Goal: Task Accomplishment & Management: Use online tool/utility

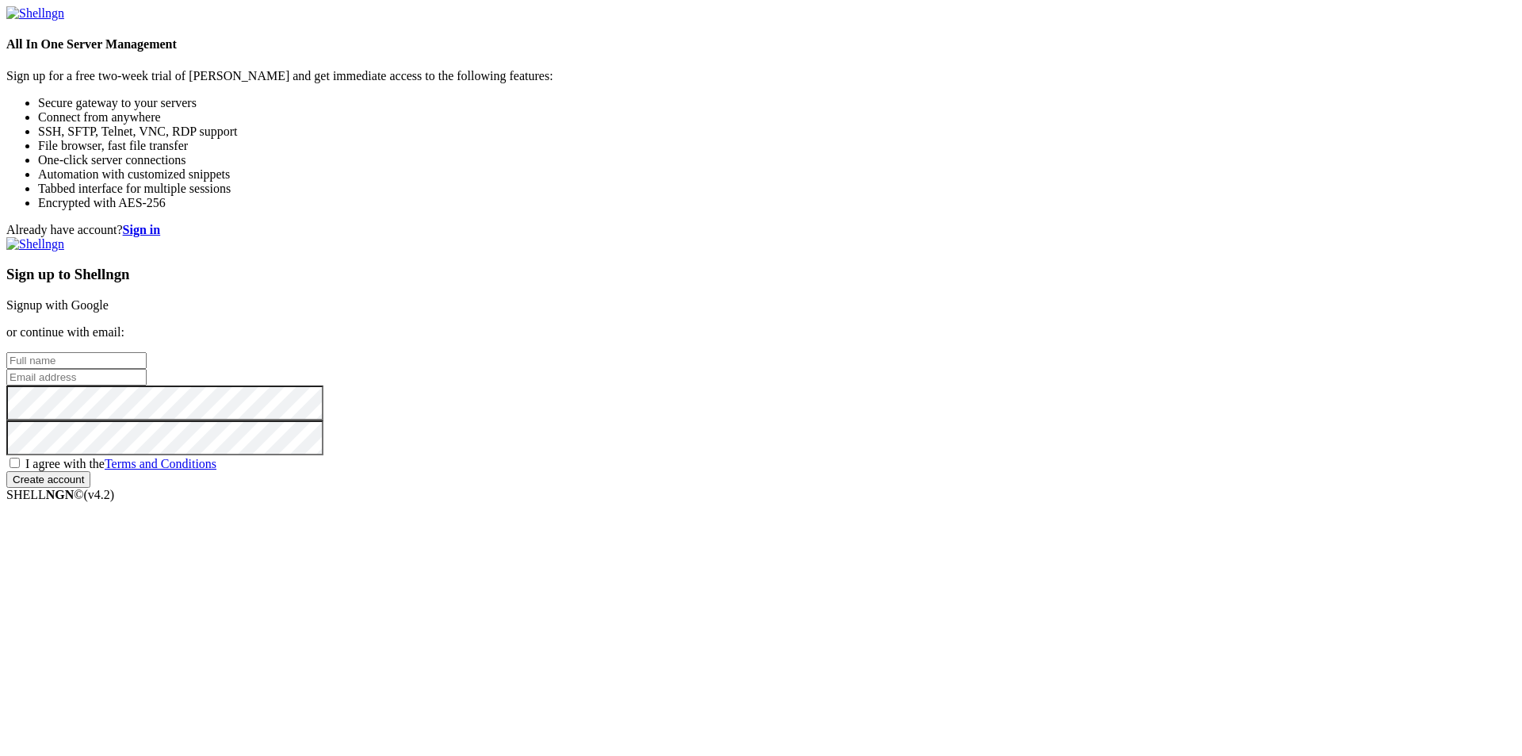
click at [147, 352] on input "text" at bounding box center [76, 360] width 140 height 17
paste input "[EMAIL_ADDRESS][DOMAIN_NAME]"
type input "[EMAIL_ADDRESS][DOMAIN_NAME]"
click at [147, 369] on input "email" at bounding box center [76, 377] width 140 height 17
paste input "[EMAIL_ADDRESS][DOMAIN_NAME]"
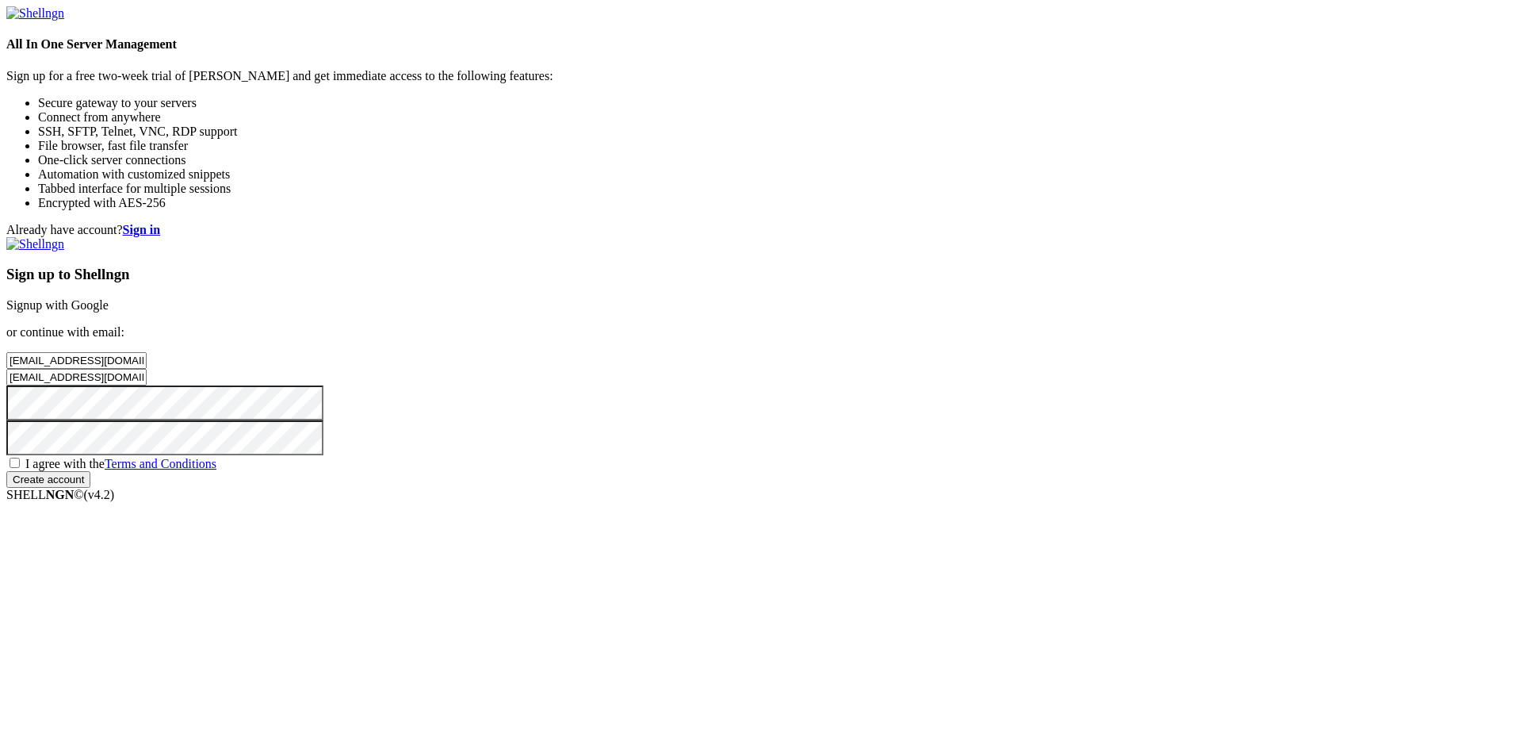
type input "[EMAIL_ADDRESS][DOMAIN_NAME]"
click at [861, 471] on div "I agree with the Terms and Conditions" at bounding box center [761, 463] width 1510 height 16
click at [90, 488] on input "Create account" at bounding box center [48, 479] width 84 height 17
click at [216, 470] on span "I agree with the Terms and Conditions" at bounding box center [120, 463] width 191 height 13
click at [20, 468] on input "I agree with the Terms and Conditions" at bounding box center [15, 462] width 10 height 10
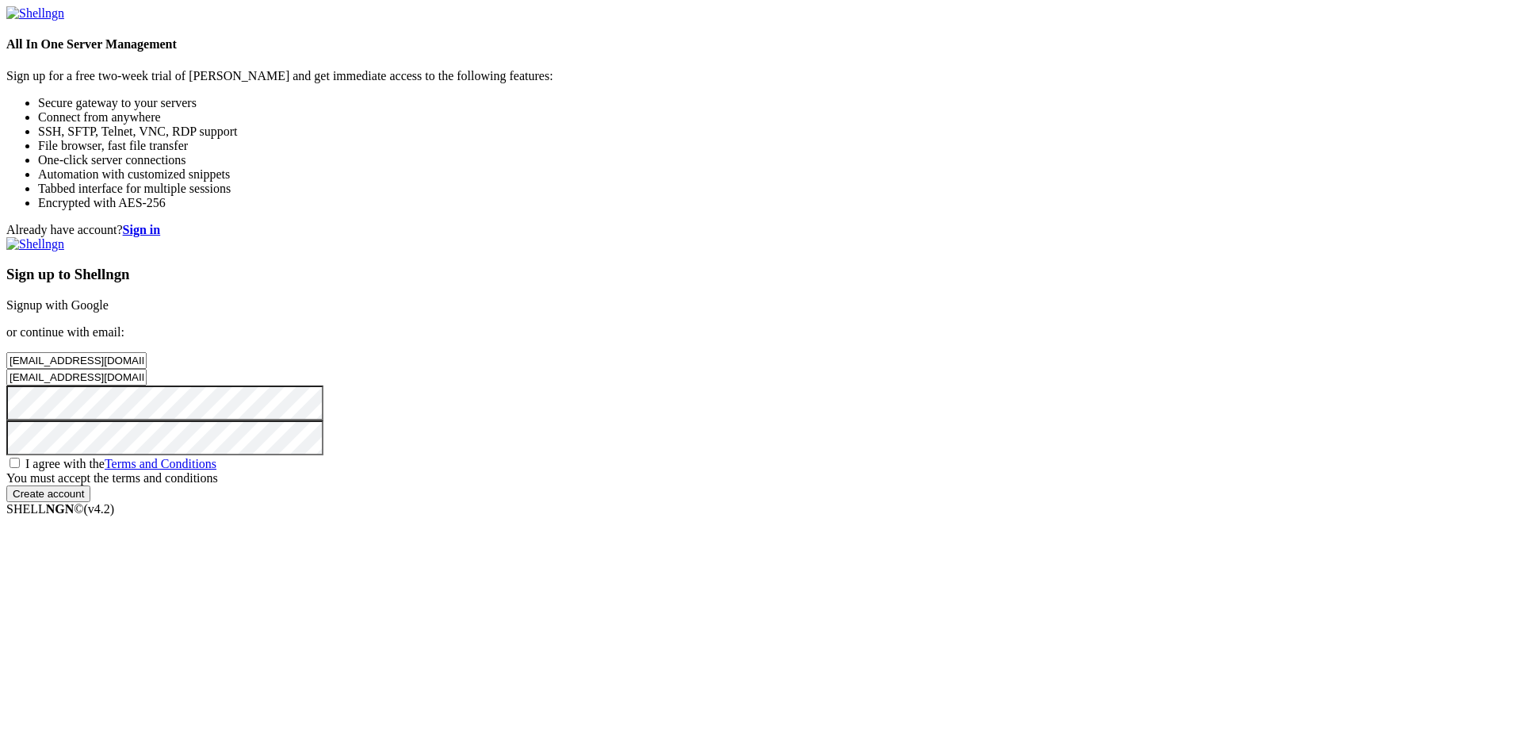
checkbox input "true"
click at [886, 488] on div "Sign up to Shellngn Signup with Google or continue with email: 2tjqr9okp6@mrotz…" at bounding box center [761, 362] width 1510 height 251
click at [90, 488] on input "Create account" at bounding box center [48, 479] width 84 height 17
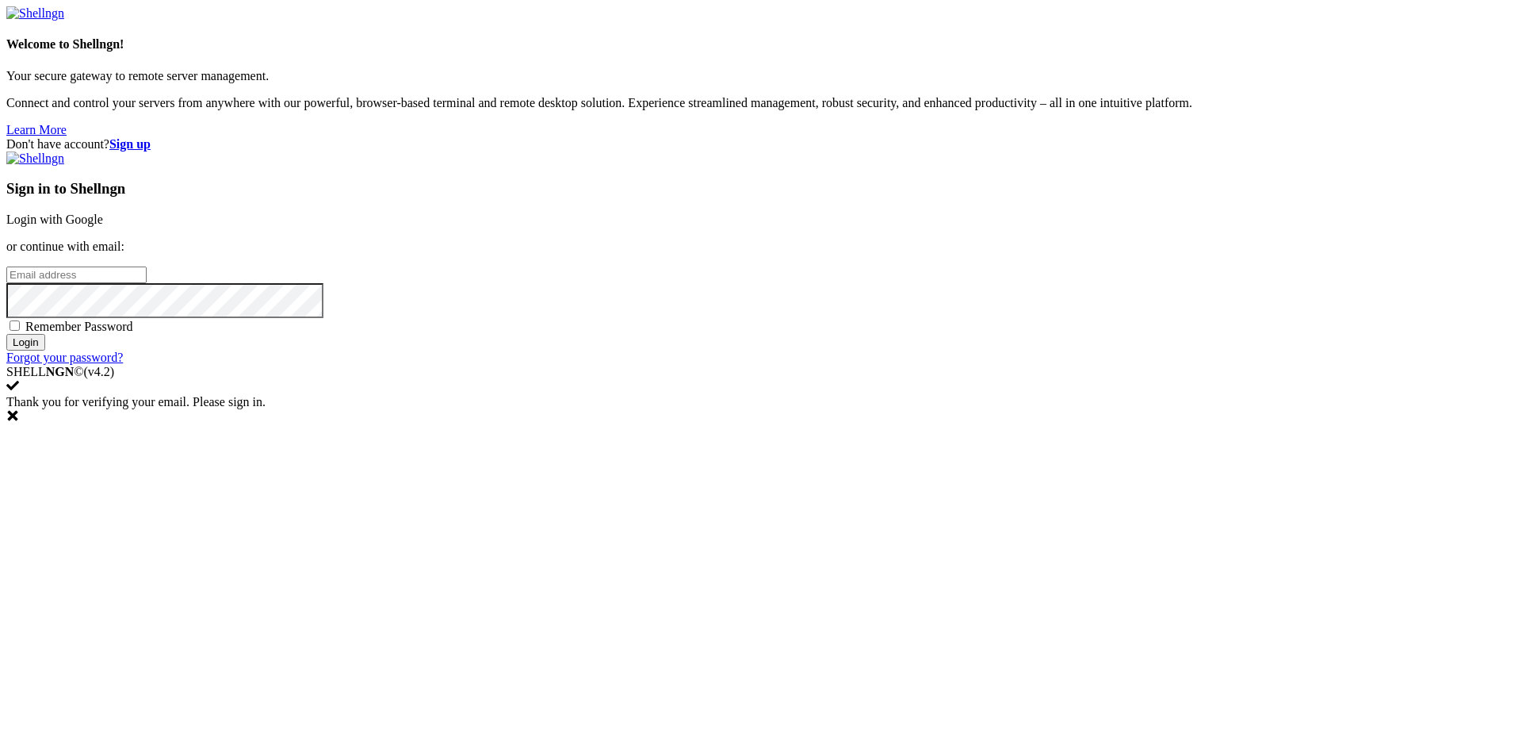
click at [147, 283] on input "email" at bounding box center [76, 274] width 140 height 17
paste input "[EMAIL_ADDRESS][DOMAIN_NAME]"
type input "[EMAIL_ADDRESS][DOMAIN_NAME]"
click at [45, 350] on input "Login" at bounding box center [25, 342] width 39 height 17
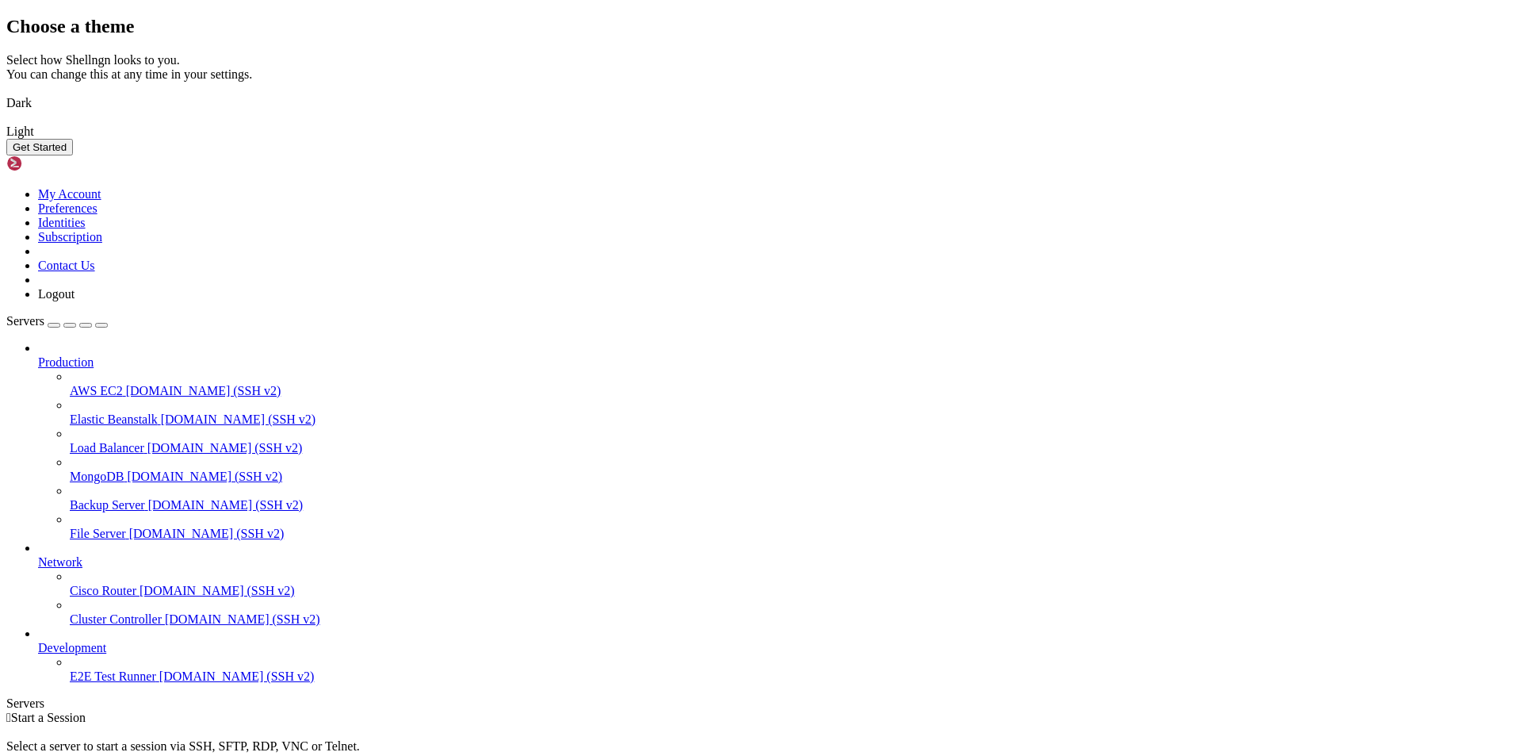
click at [6, 93] on img at bounding box center [6, 93] width 0 height 0
click at [73, 155] on button "Get Started" at bounding box center [39, 147] width 67 height 17
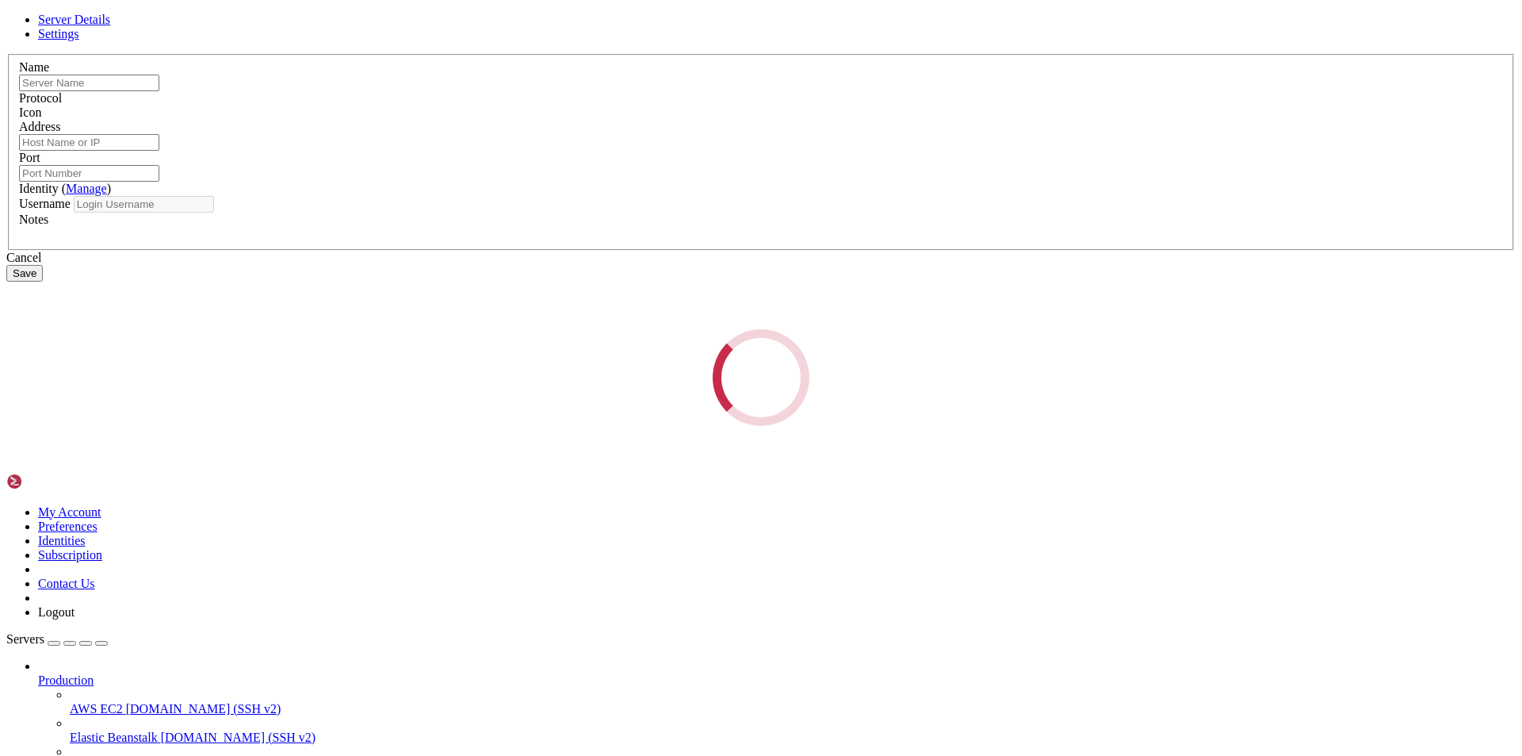
type input "E2E Test Runner"
type input "[DOMAIN_NAME]"
type input "22"
type input "root"
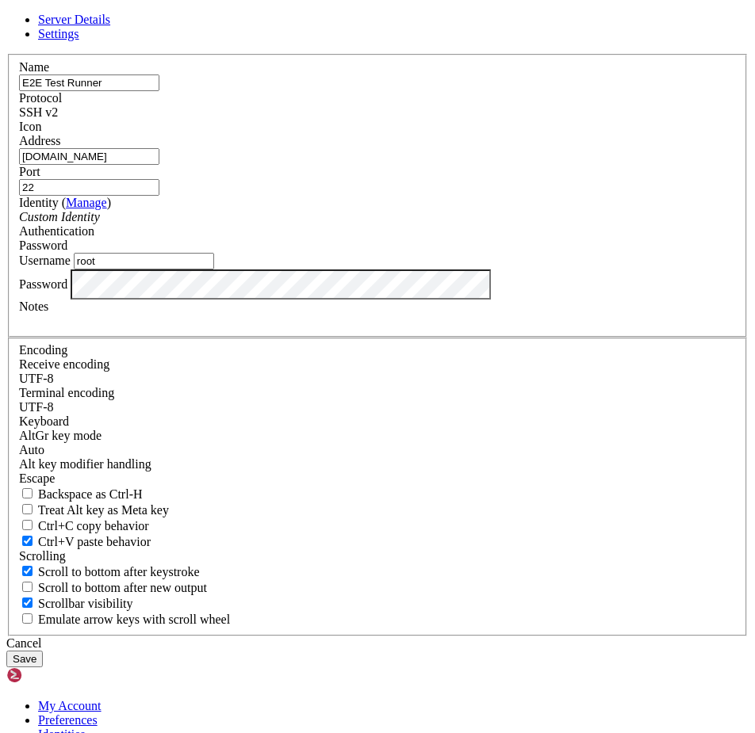
drag, startPoint x: 280, startPoint y: 266, endPoint x: -36, endPoint y: 297, distance: 317.8
click at [0, 297] on html "Loading... Server Details Settings Name E2E Test Runner Protocol SSH v2 Icon" at bounding box center [377, 664] width 755 height 1329
paste input "[TECHNICAL_ID]"
type input "[TECHNICAL_ID]"
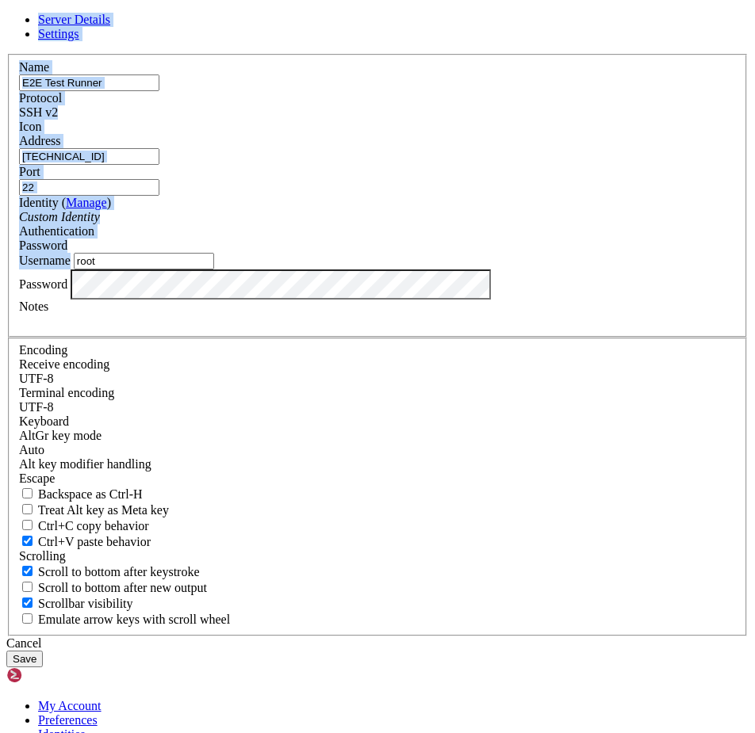
drag, startPoint x: 147, startPoint y: 412, endPoint x: 2, endPoint y: 412, distance: 145.1
click at [6, 412] on div "Server Details Settings Name E2E Test Runner Protocol SSH v2 Icon" at bounding box center [377, 340] width 742 height 655
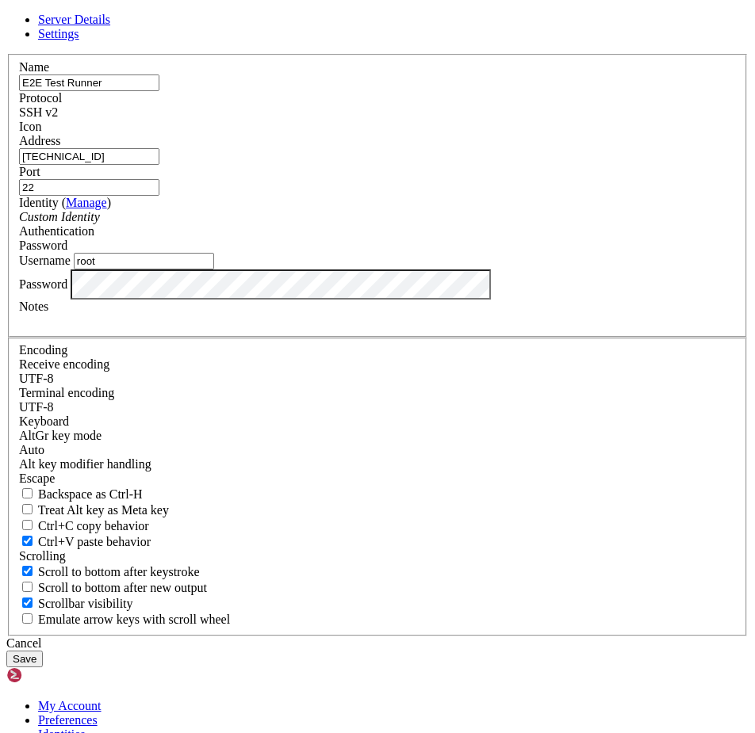
drag, startPoint x: 169, startPoint y: 399, endPoint x: 2, endPoint y: 399, distance: 166.5
click at [6, 399] on div "Server Details Settings Name E2E Test Runner Protocol SSH v2 Icon" at bounding box center [377, 340] width 742 height 655
type input "history"
click at [6, 651] on button "Save" at bounding box center [24, 659] width 36 height 17
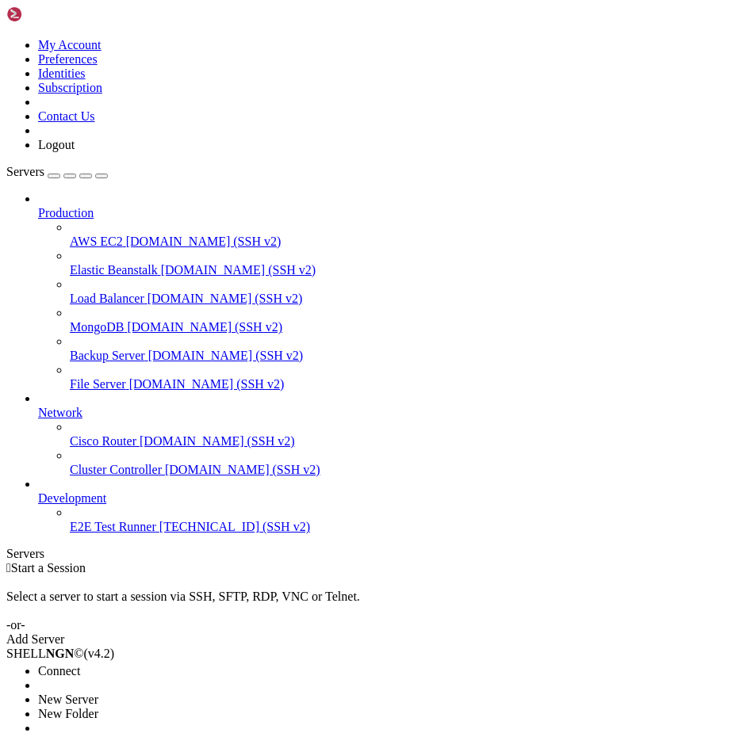
click at [82, 534] on span "E2E Test Runner" at bounding box center [113, 526] width 86 height 13
click at [80, 674] on span "Connect" at bounding box center [59, 680] width 42 height 13
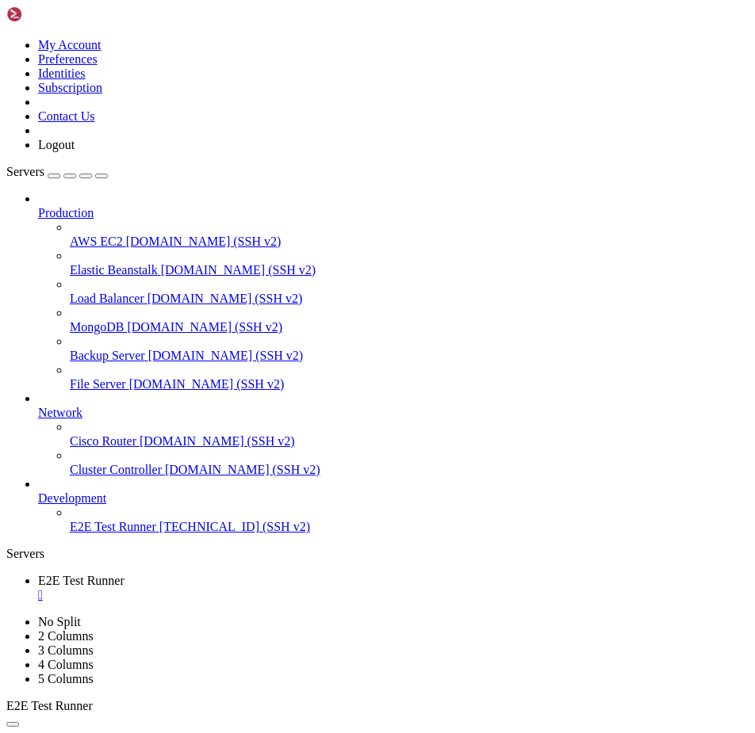
click at [101, 176] on div "button" at bounding box center [101, 176] width 0 height 0
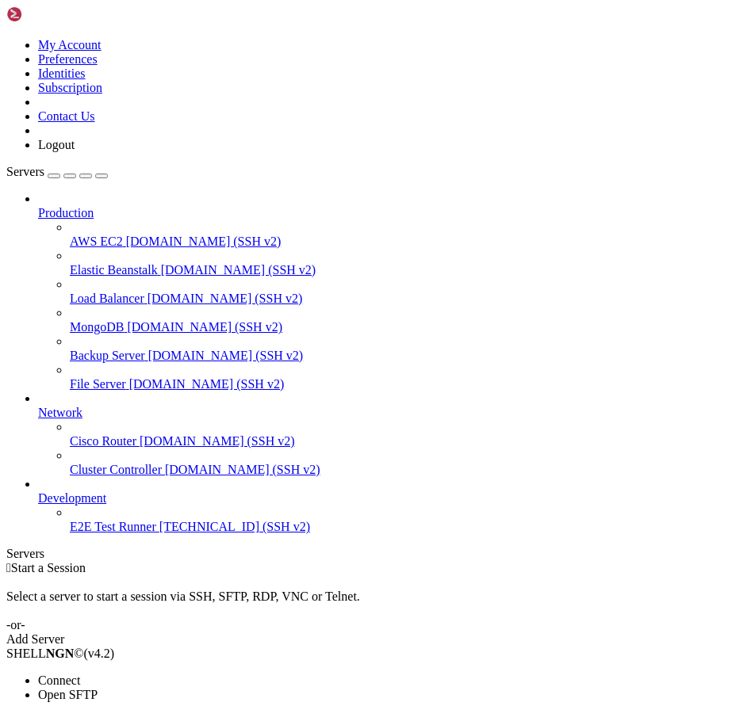
click at [80, 674] on span "Connect" at bounding box center [59, 680] width 42 height 13
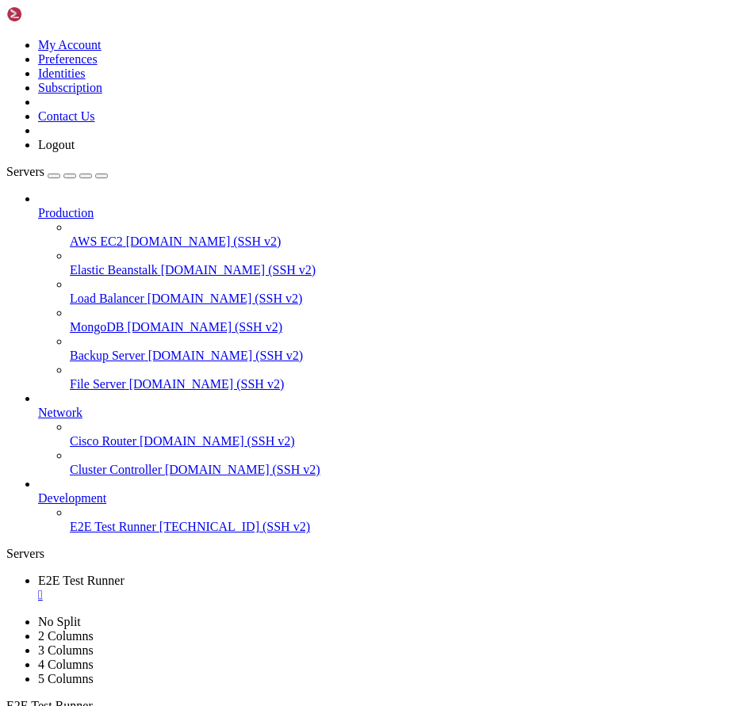
click at [6, 38] on icon at bounding box center [6, 38] width 0 height 0
drag, startPoint x: 10, startPoint y: 966, endPoint x: 200, endPoint y: 985, distance: 191.2
click at [77, 7] on img at bounding box center [51, 14] width 91 height 16
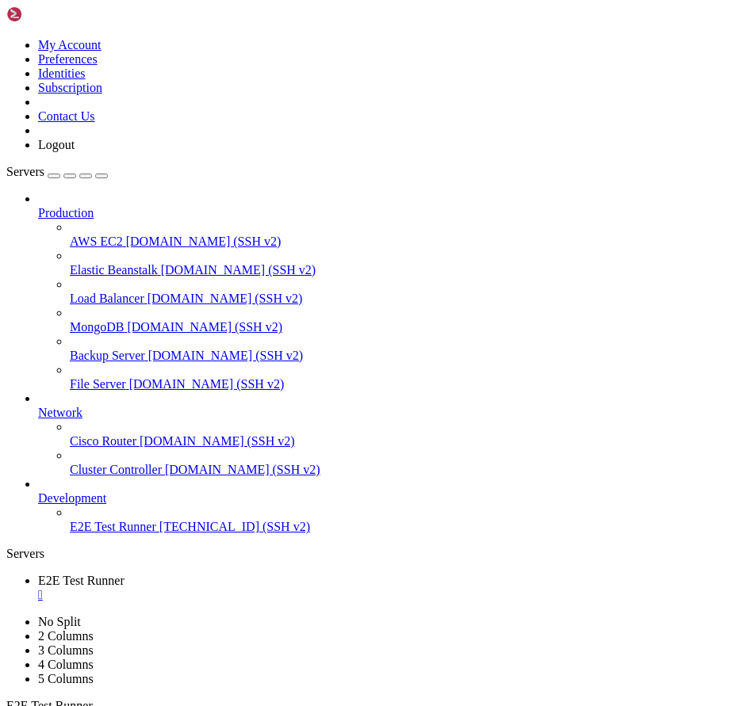
click at [101, 176] on icon "button" at bounding box center [101, 176] width 0 height 0
